Goal: Transaction & Acquisition: Purchase product/service

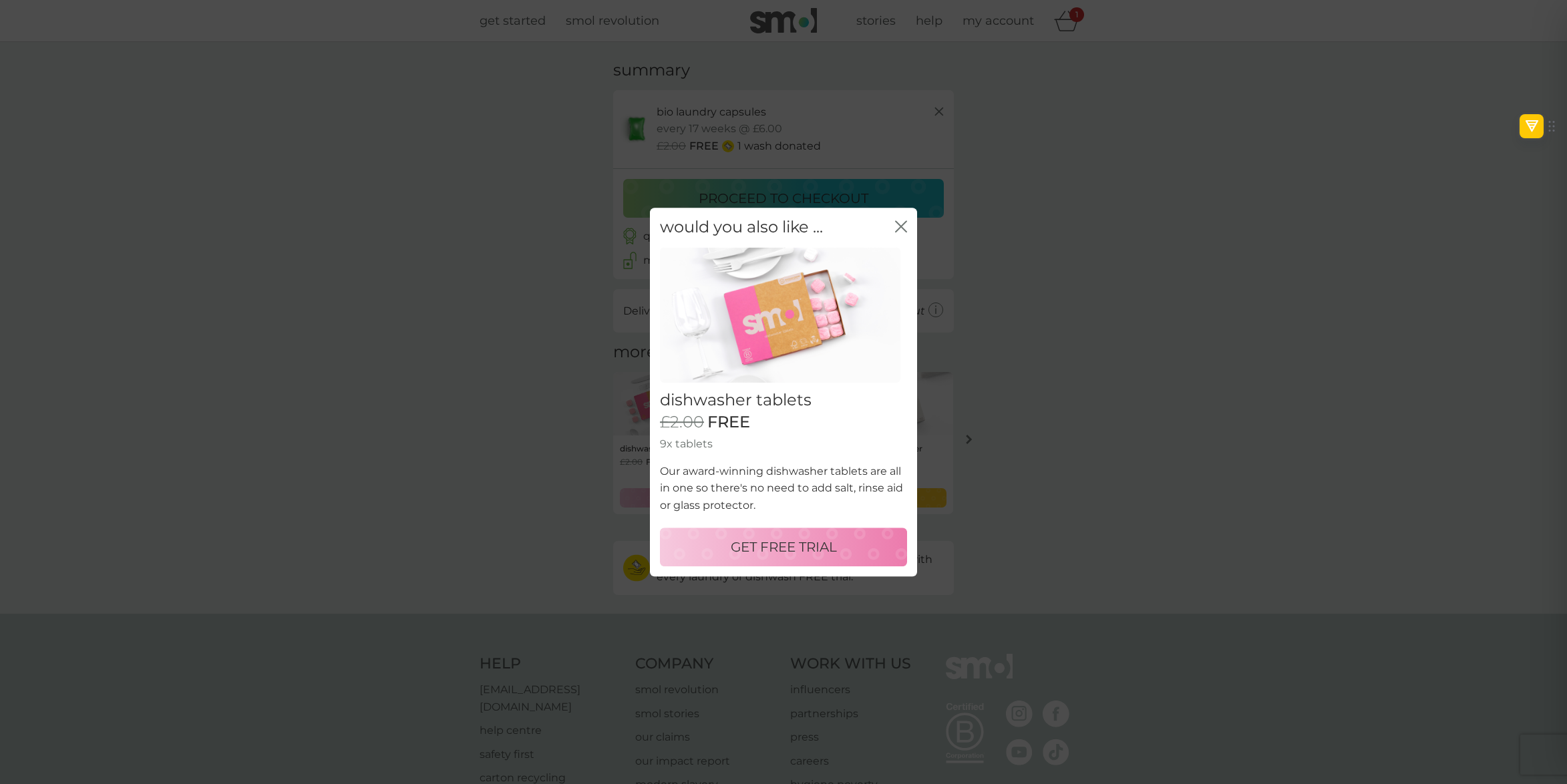
click at [792, 541] on p "GET FREE TRIAL" at bounding box center [784, 546] width 106 height 21
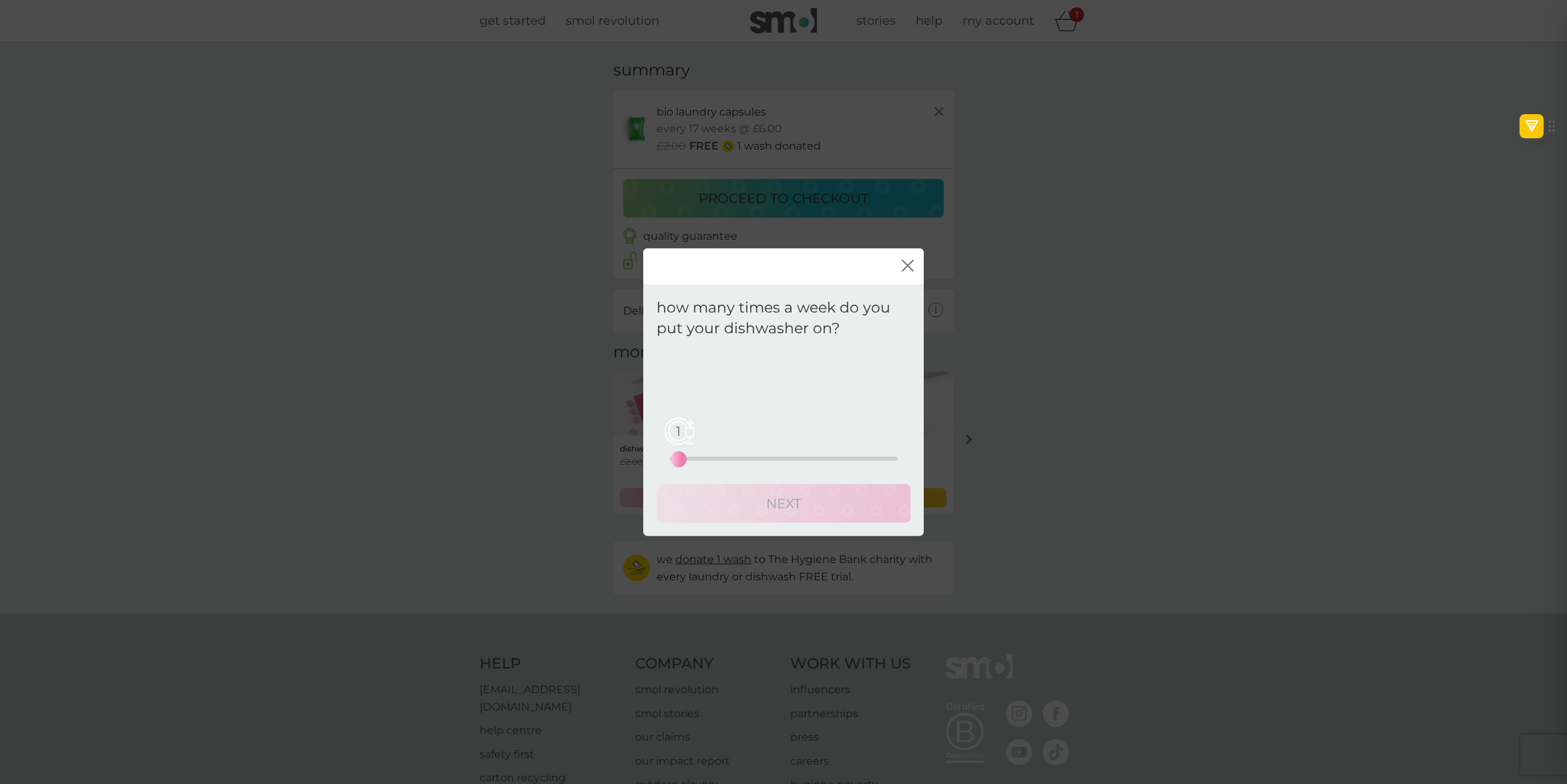
drag, startPoint x: 670, startPoint y: 460, endPoint x: 682, endPoint y: 461, distance: 12.0
click at [681, 461] on div "1" at bounding box center [678, 459] width 5 height 5
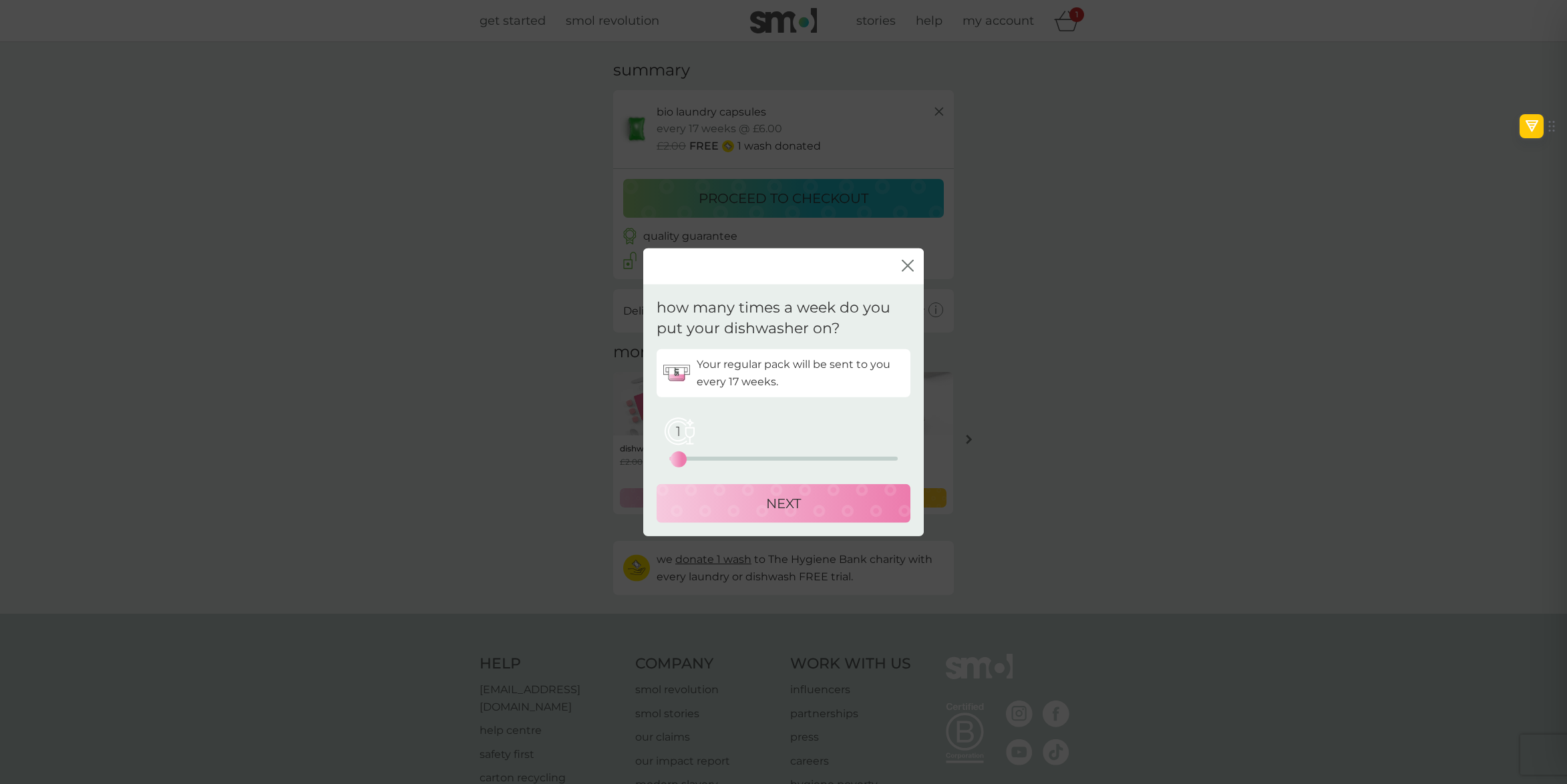
click at [794, 502] on p "NEXT" at bounding box center [783, 502] width 35 height 21
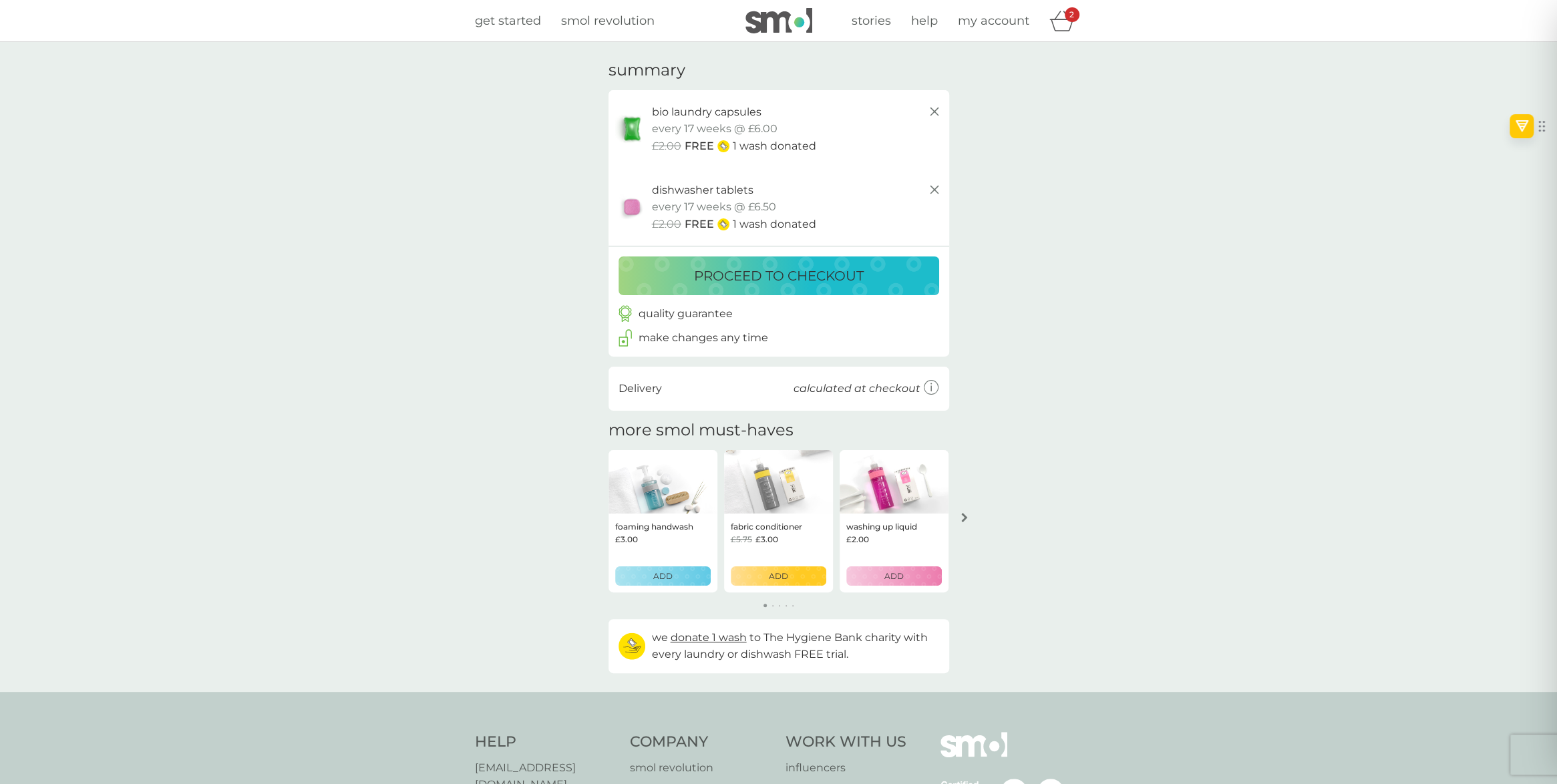
click at [759, 271] on p "proceed to checkout" at bounding box center [778, 275] width 170 height 21
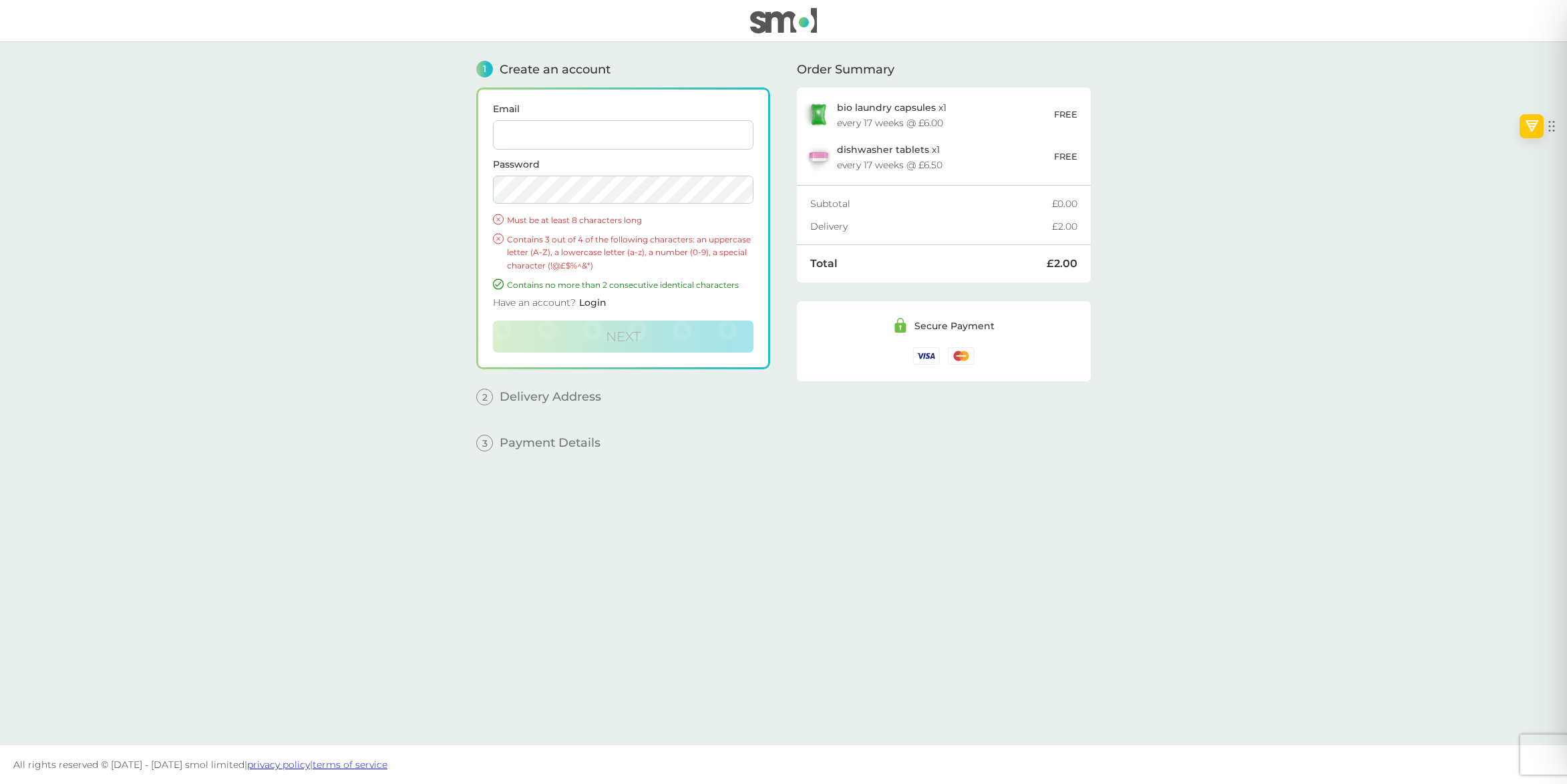
click at [533, 145] on input "Email" at bounding box center [622, 135] width 261 height 30
type input "houinato@gmail.com"
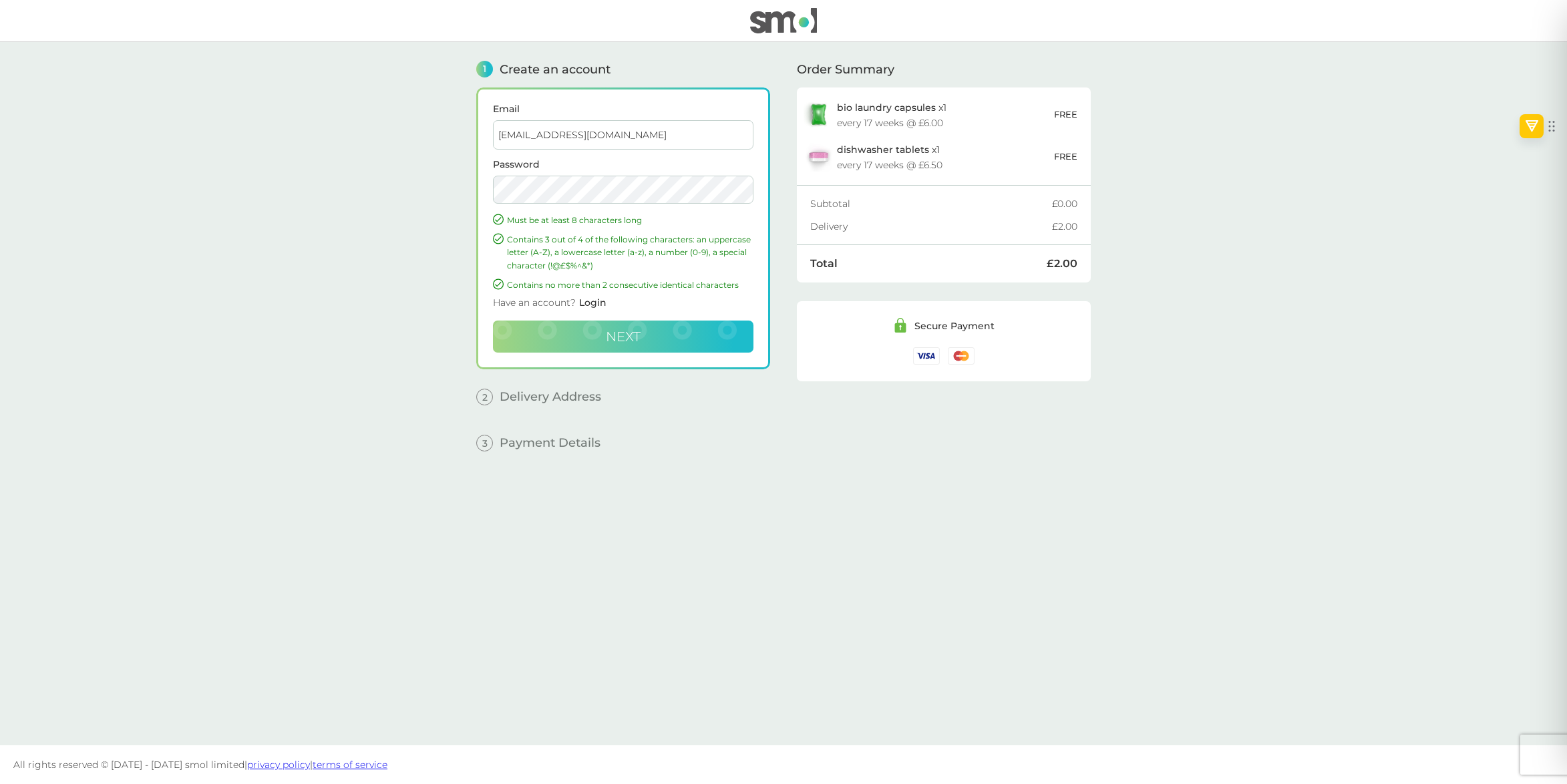
click at [620, 341] on span "Next" at bounding box center [622, 336] width 35 height 16
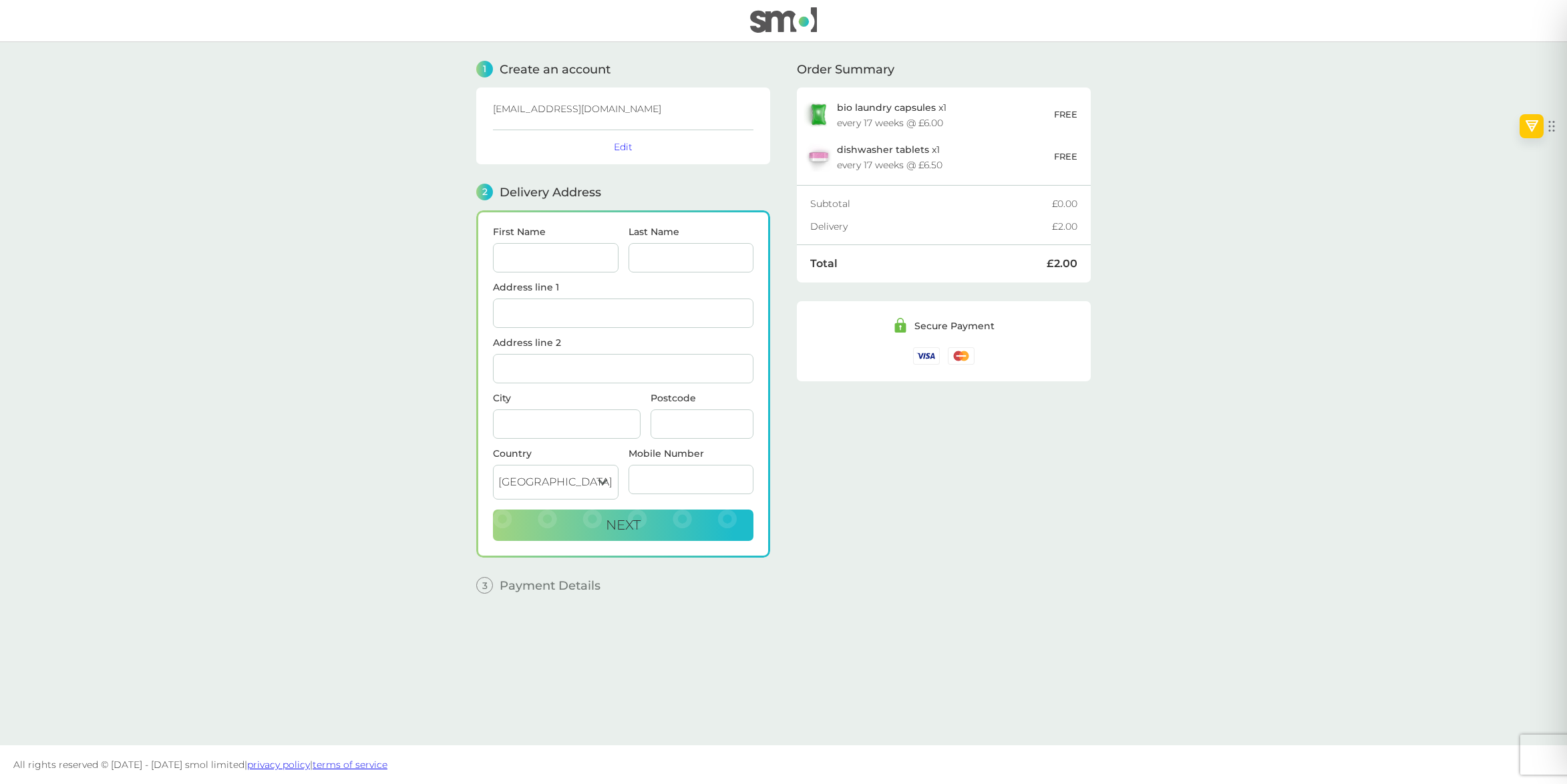
click at [528, 255] on input "First Name" at bounding box center [555, 257] width 126 height 30
type input "[PERSON_NAME]"
type input "houinato"
type input "[STREET_ADDRESS]"
type input "Wilmslow"
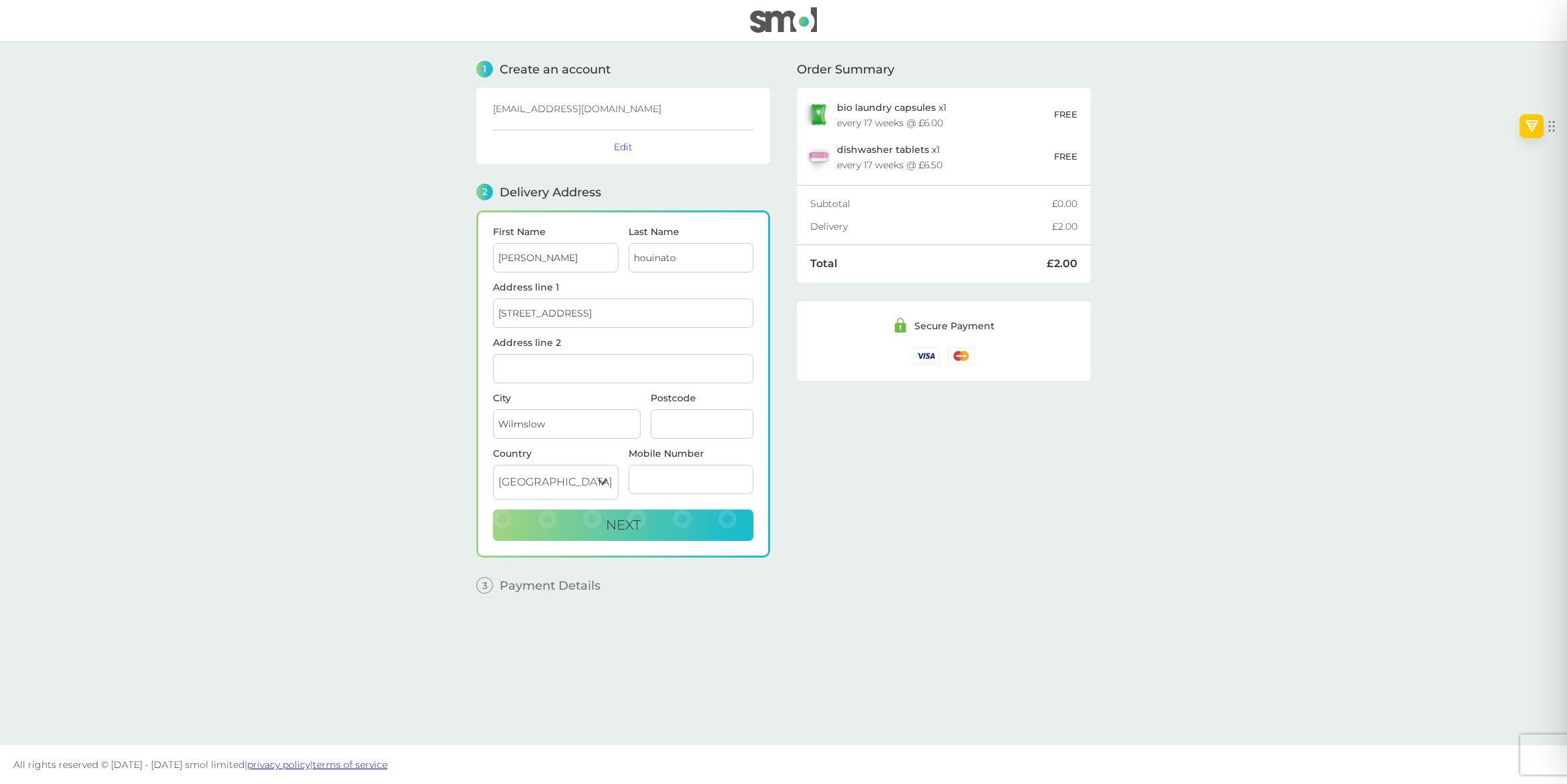
type input "SK9 6BX"
type input "07976412458"
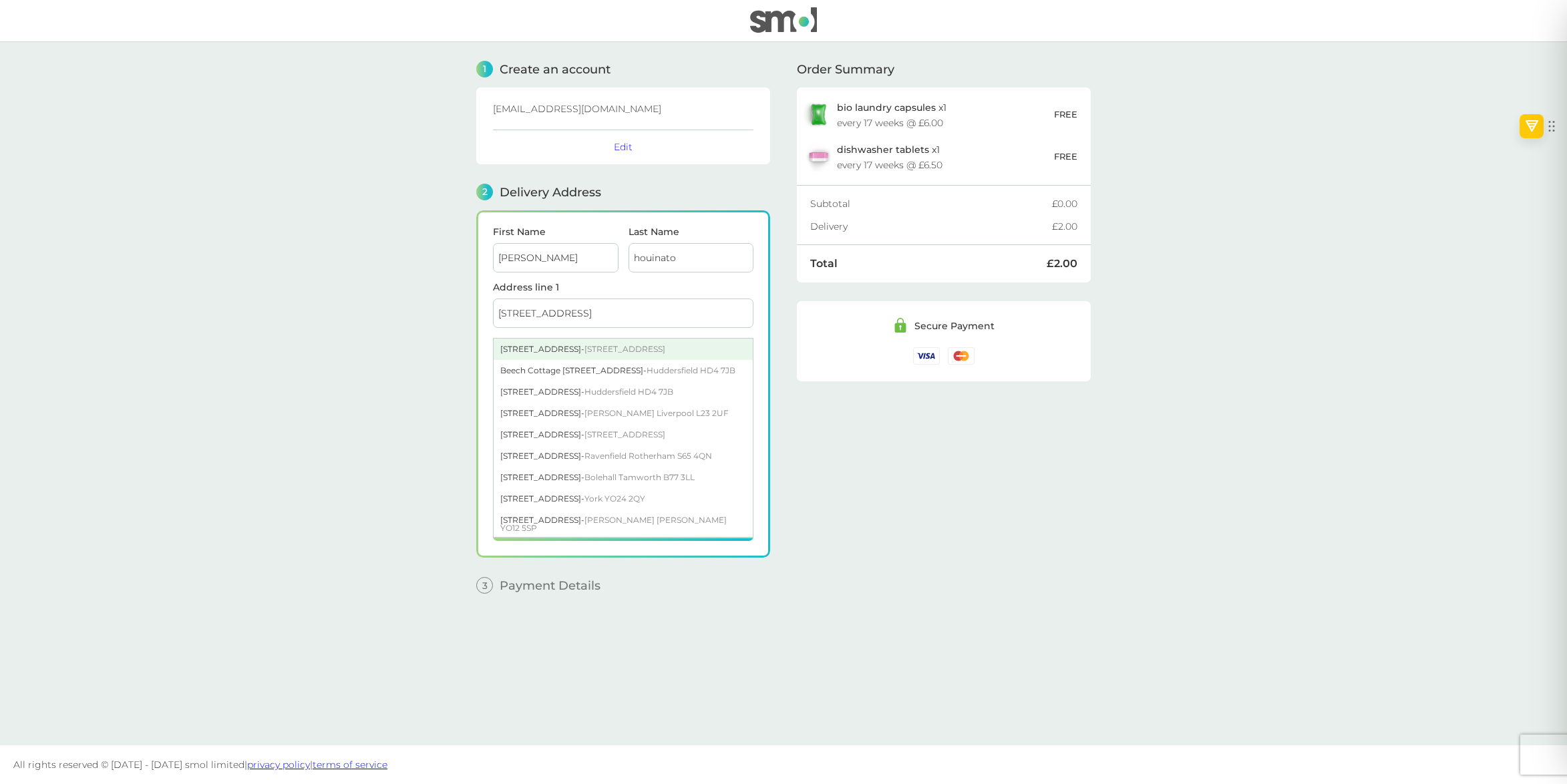
click at [613, 348] on span "Wilmslow SK9 6BX" at bounding box center [625, 349] width 81 height 10
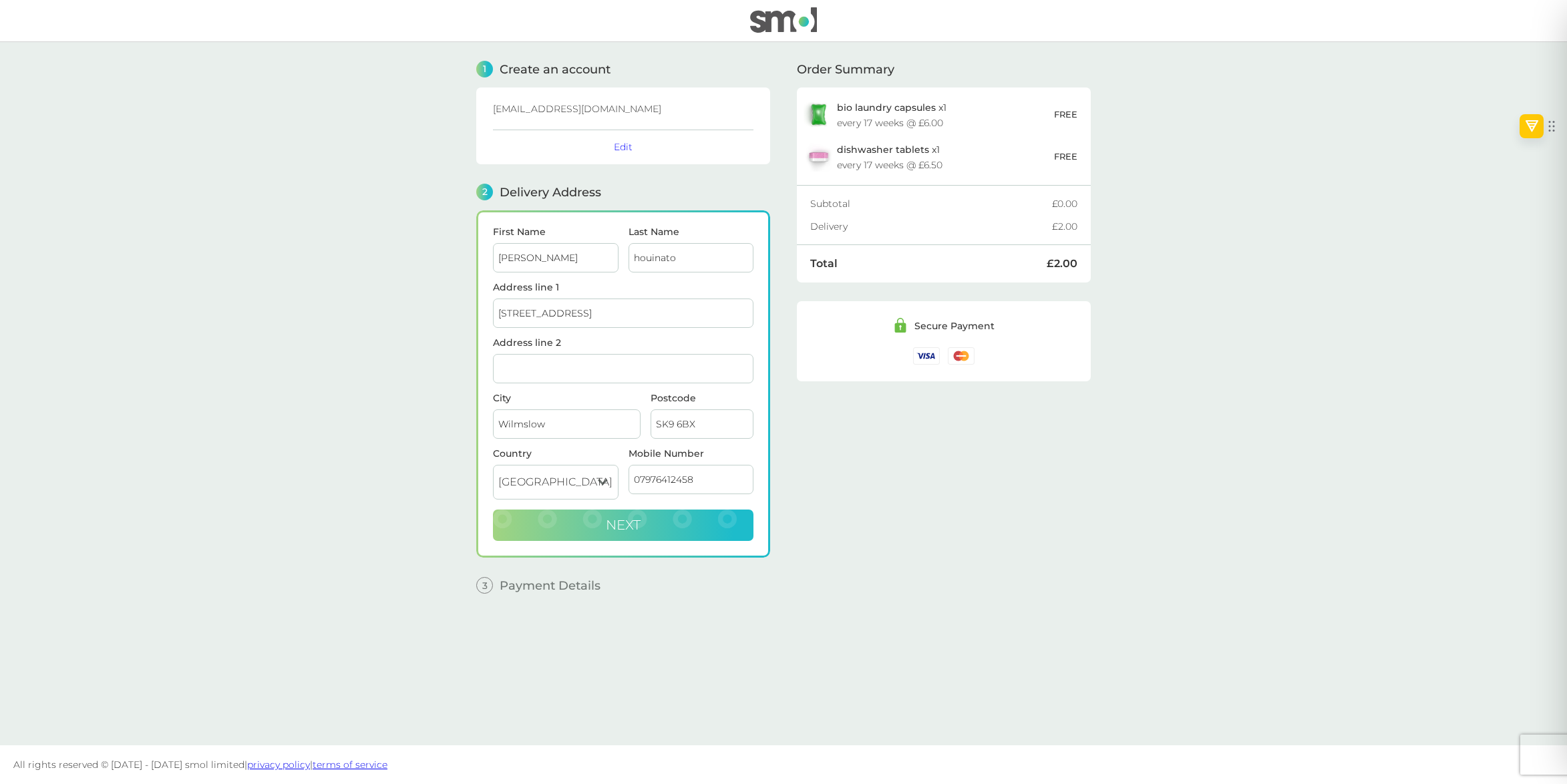
click at [608, 521] on span "Next" at bounding box center [622, 524] width 35 height 16
checkbox input "true"
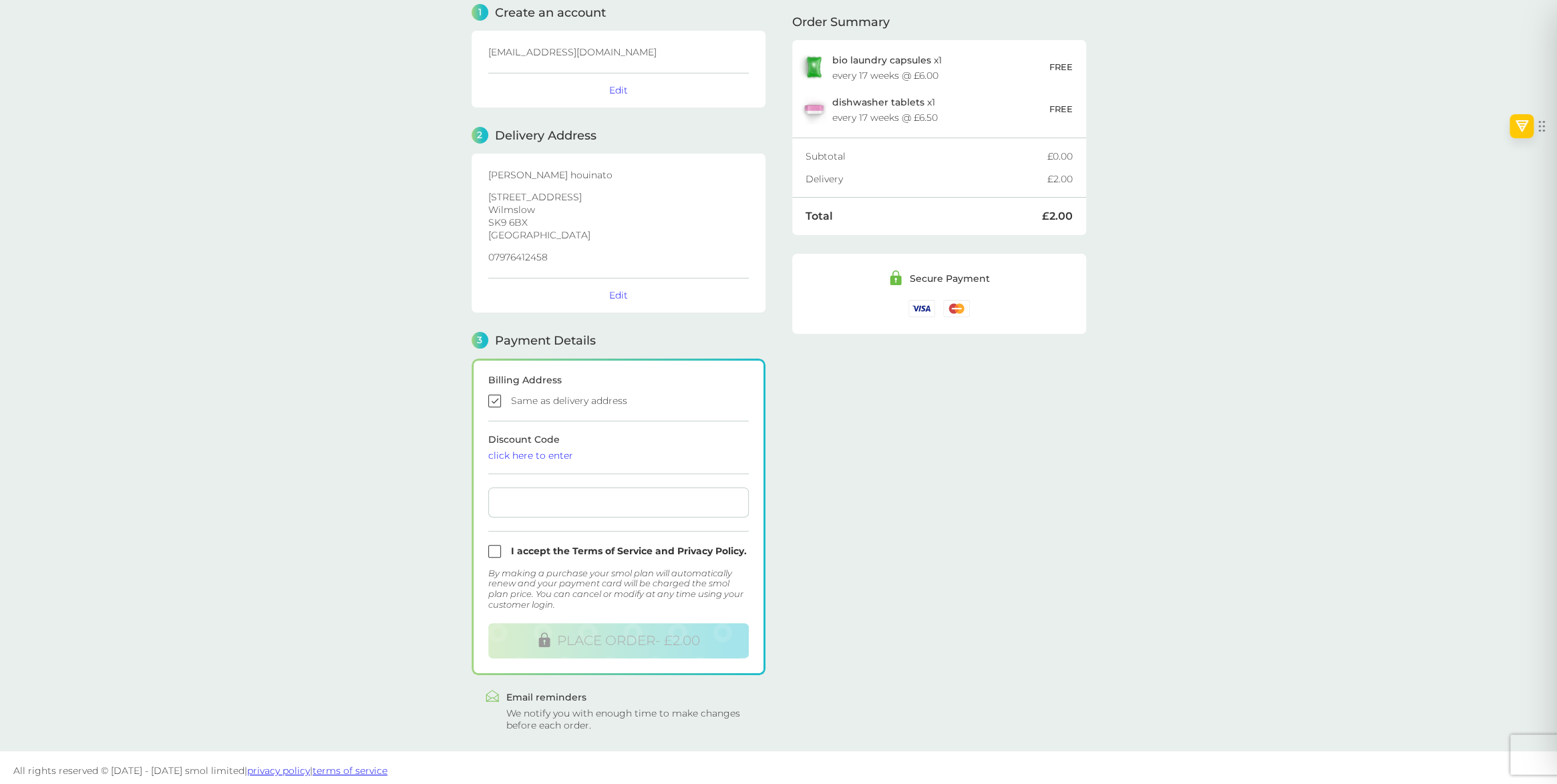
scroll to position [60, 0]
click at [493, 549] on input "checkbox" at bounding box center [618, 547] width 261 height 13
checkbox input "true"
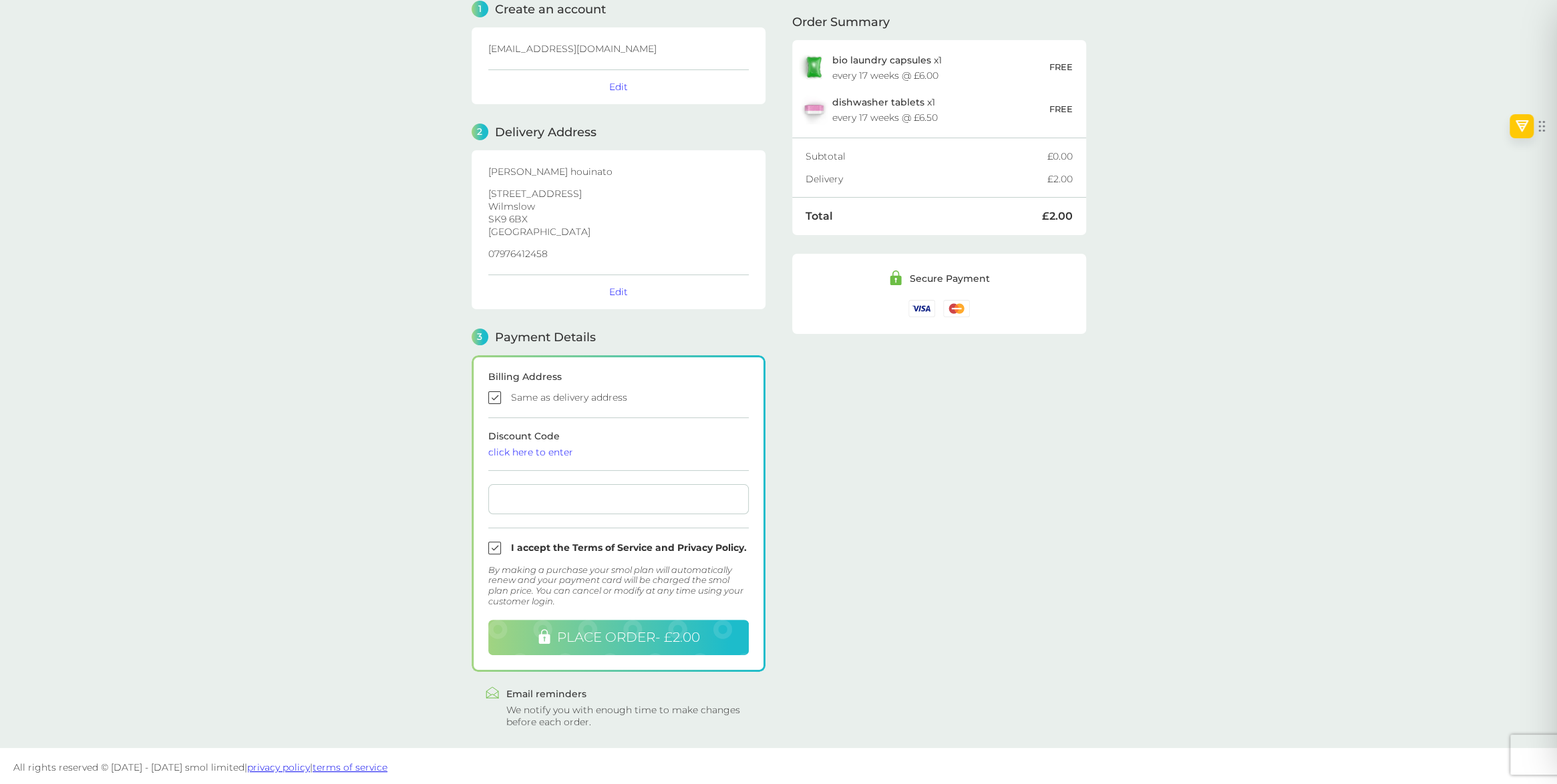
click at [629, 636] on span "PLACE ORDER - £2.00" at bounding box center [628, 636] width 143 height 16
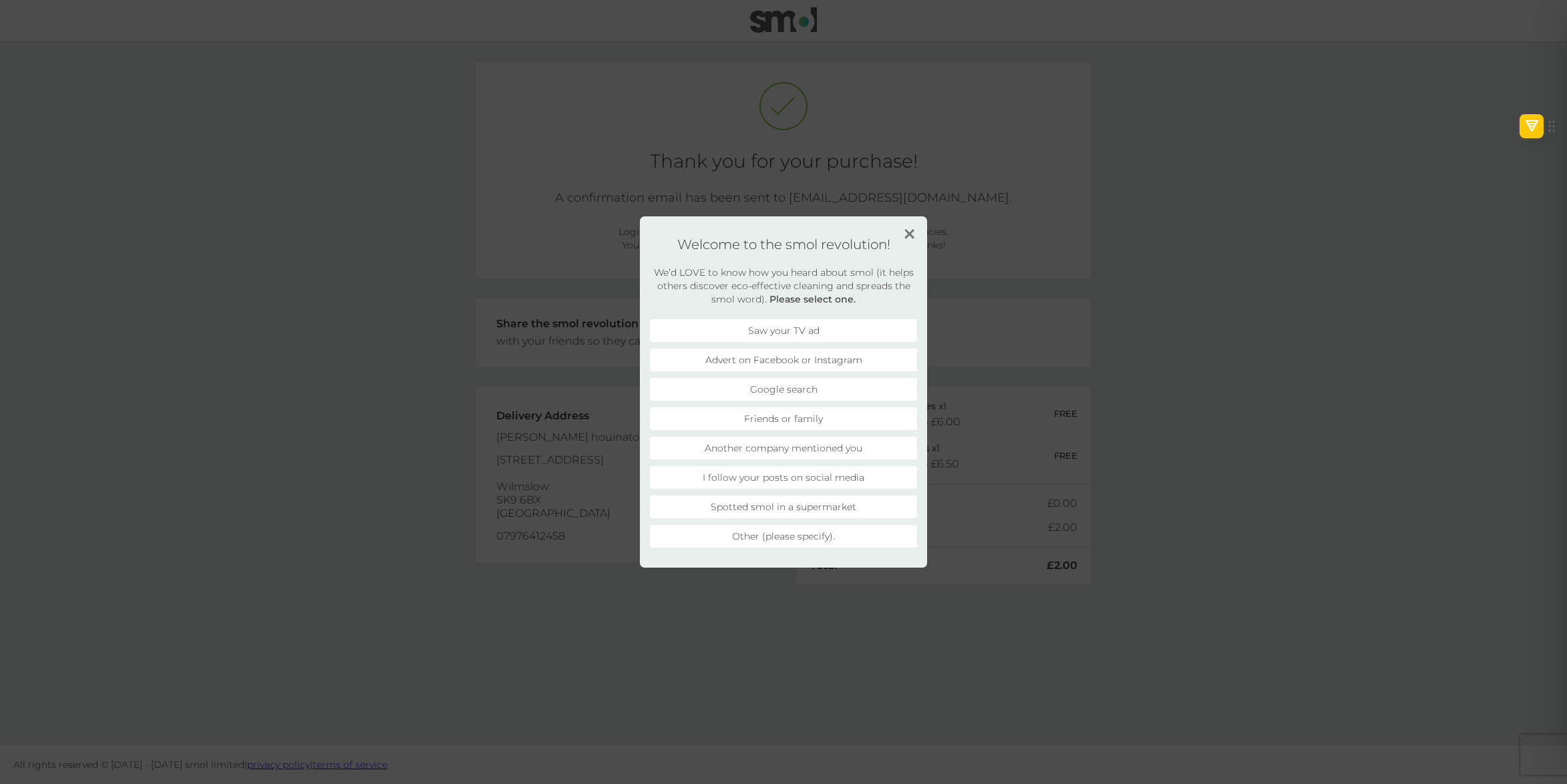
click at [904, 231] on img at bounding box center [909, 234] width 10 height 10
